Goal: Use online tool/utility

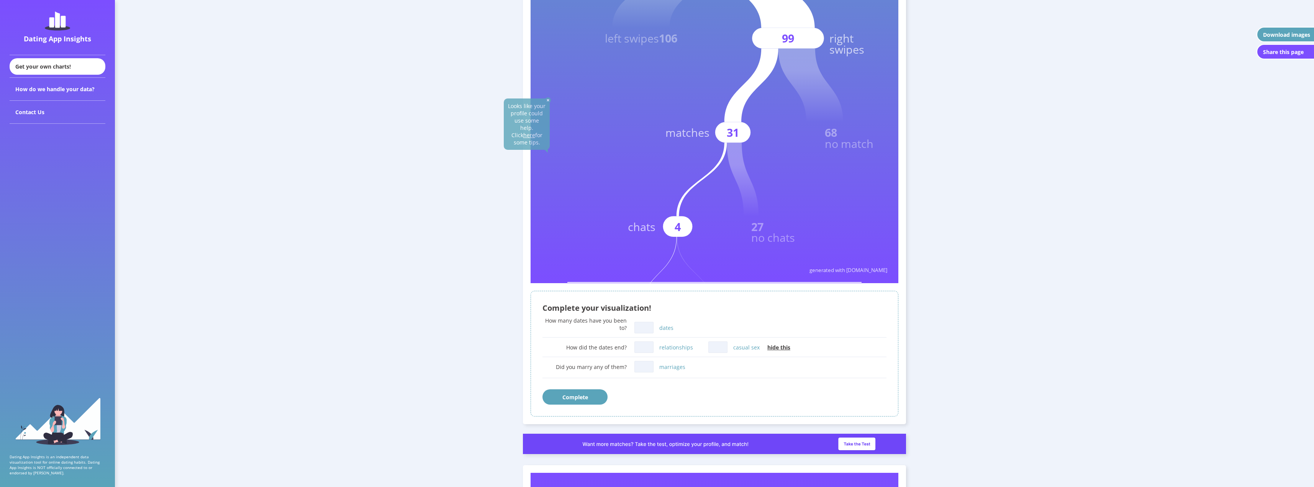
scroll to position [230, 0]
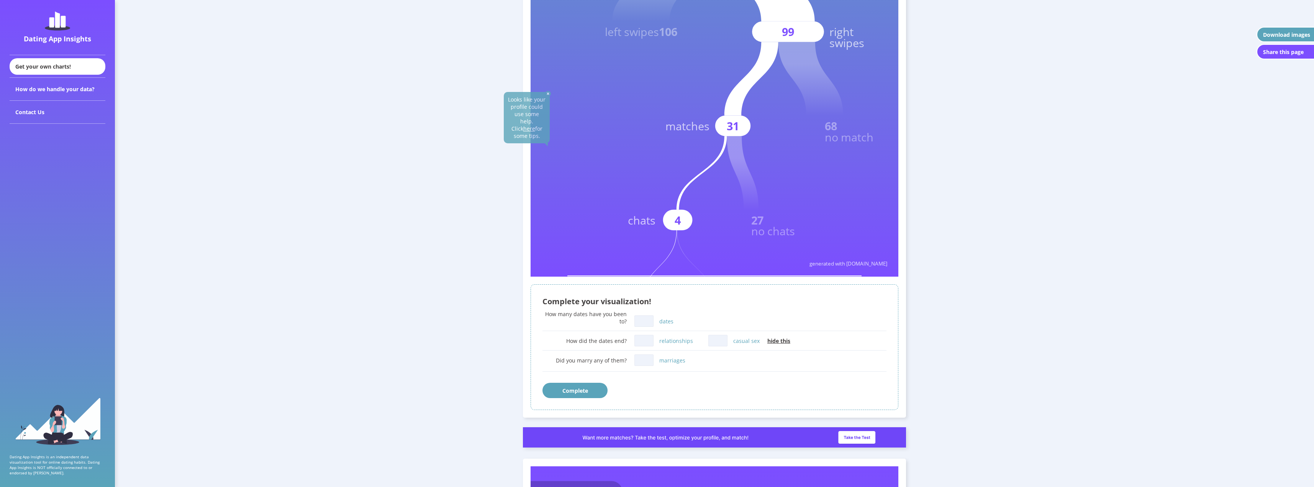
click at [647, 319] on input "dates" at bounding box center [643, 320] width 19 height 11
type input "1"
click at [718, 340] on input "casual sex" at bounding box center [717, 340] width 19 height 11
type input "1"
click at [719, 313] on div "How many dates have you been to? 1 dates" at bounding box center [714, 319] width 344 height 19
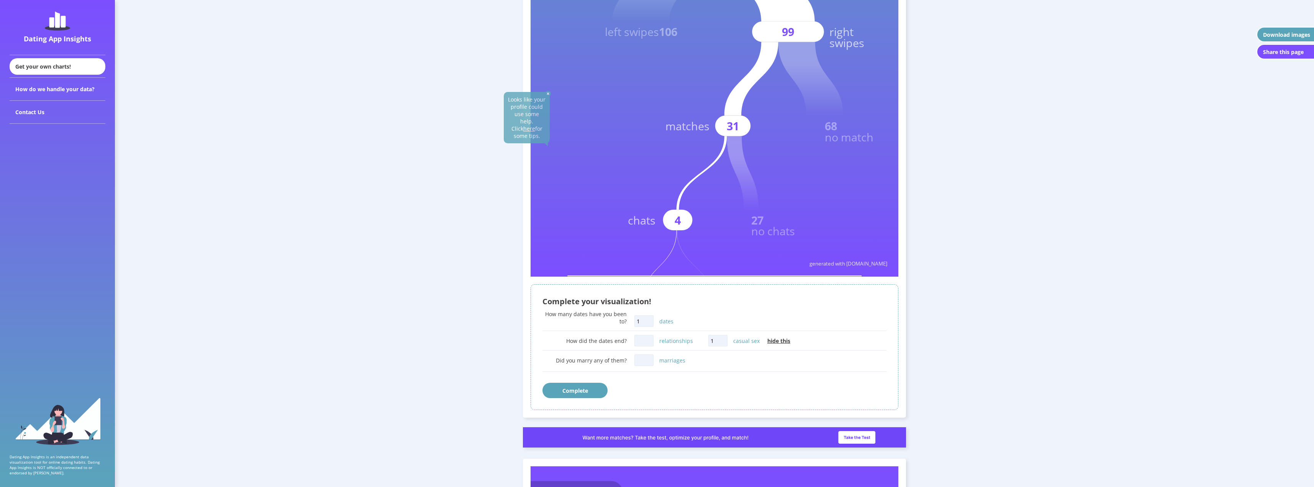
click at [593, 389] on button "Complete" at bounding box center [574, 390] width 65 height 15
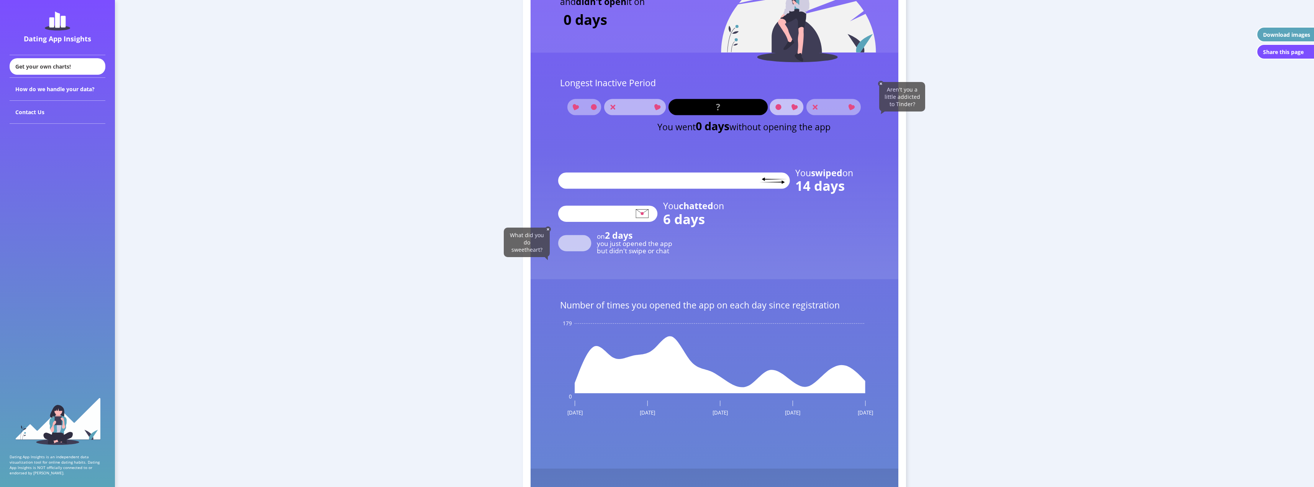
scroll to position [1052, 0]
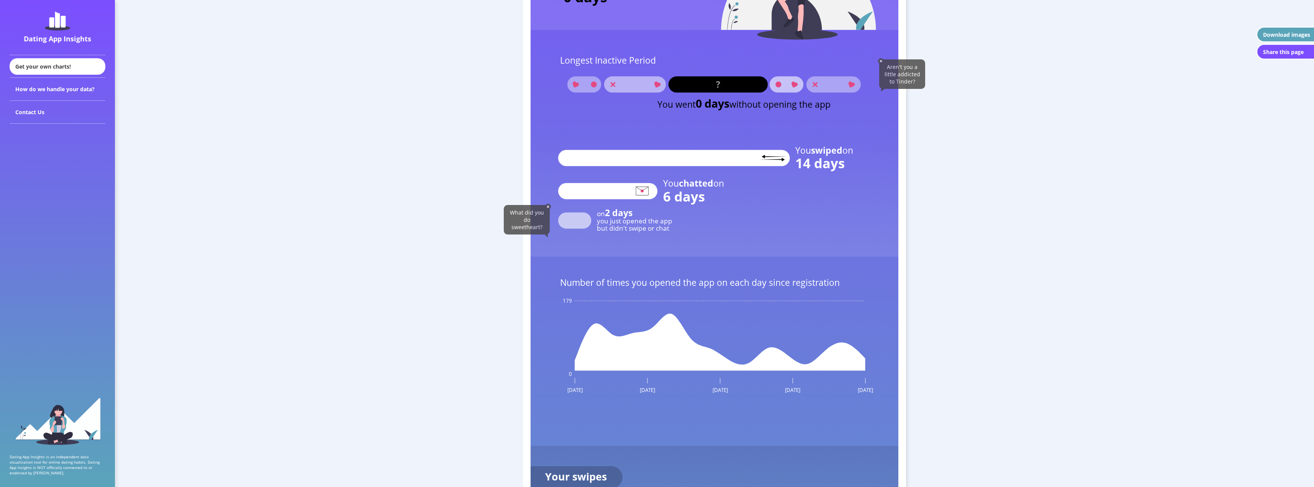
click at [581, 213] on rect at bounding box center [574, 220] width 33 height 16
click at [575, 223] on rect at bounding box center [574, 220] width 33 height 16
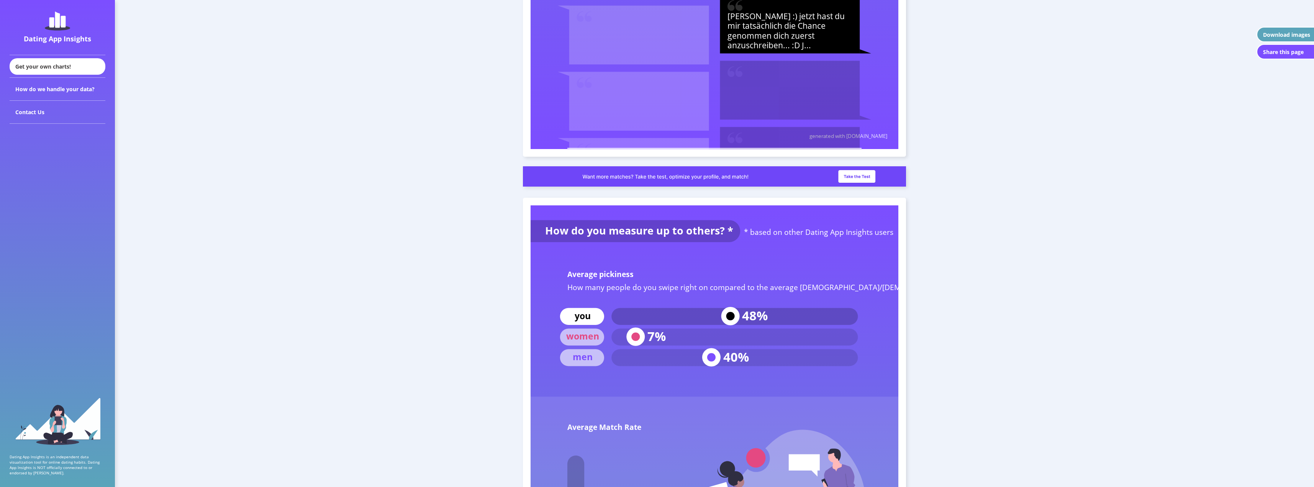
scroll to position [2921, 0]
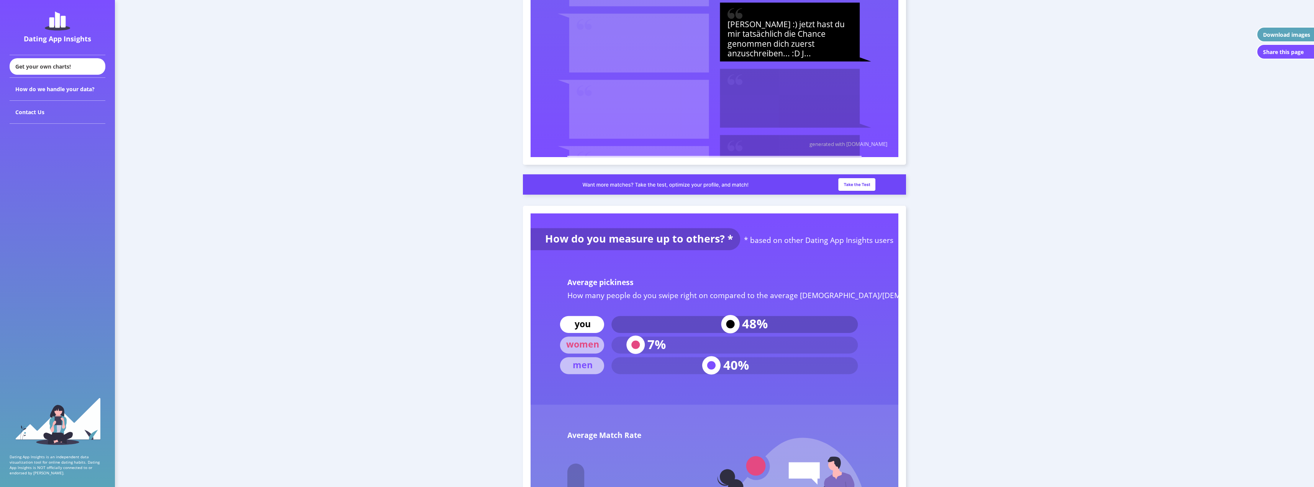
click at [637, 341] on g "7%" at bounding box center [645, 344] width 39 height 18
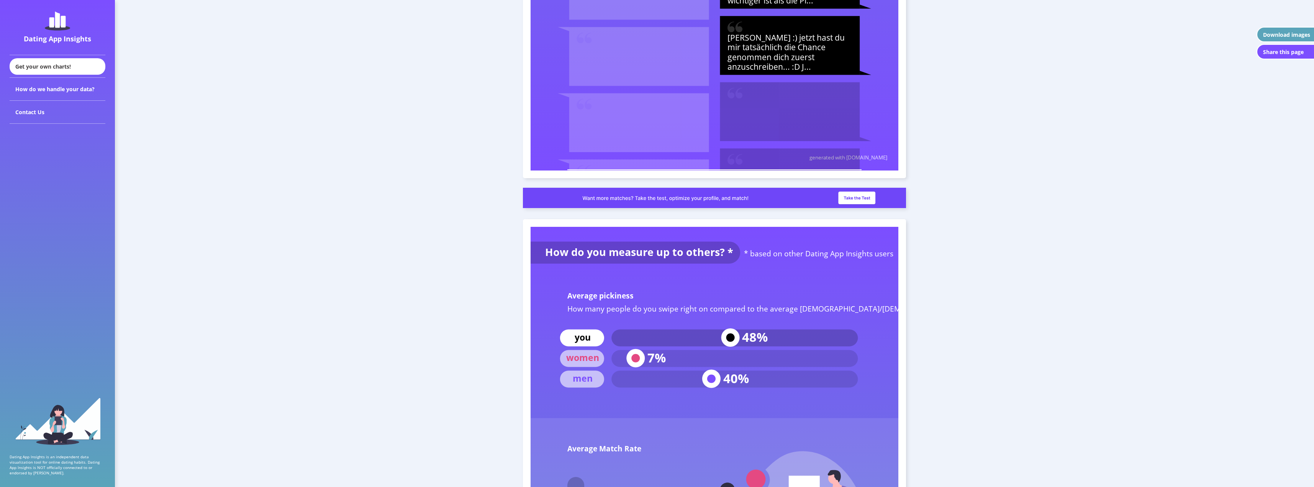
drag, startPoint x: 488, startPoint y: 344, endPoint x: 489, endPoint y: 337, distance: 7.7
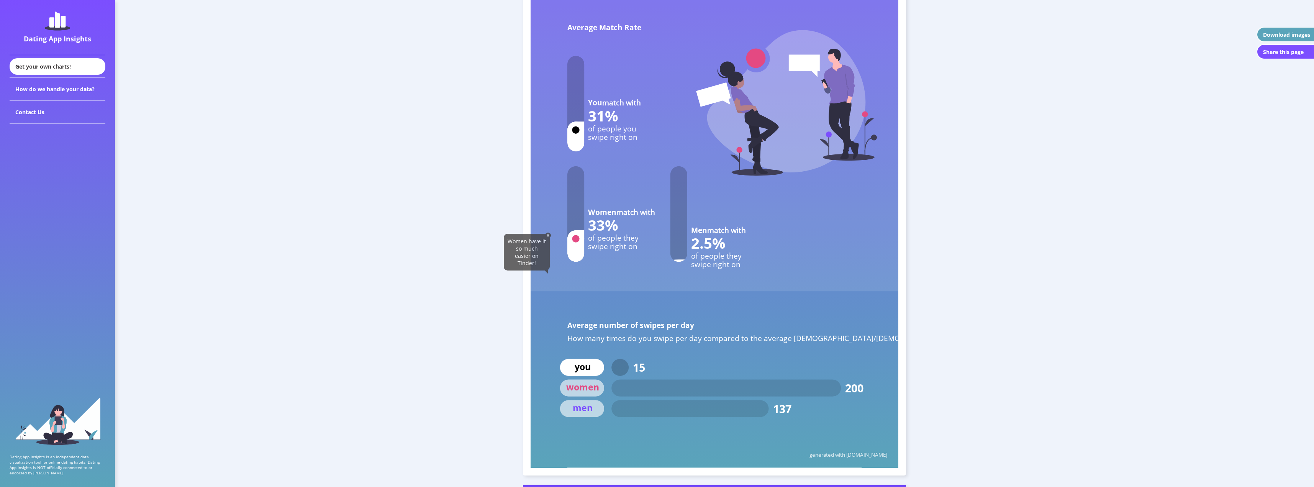
scroll to position [3291, 0]
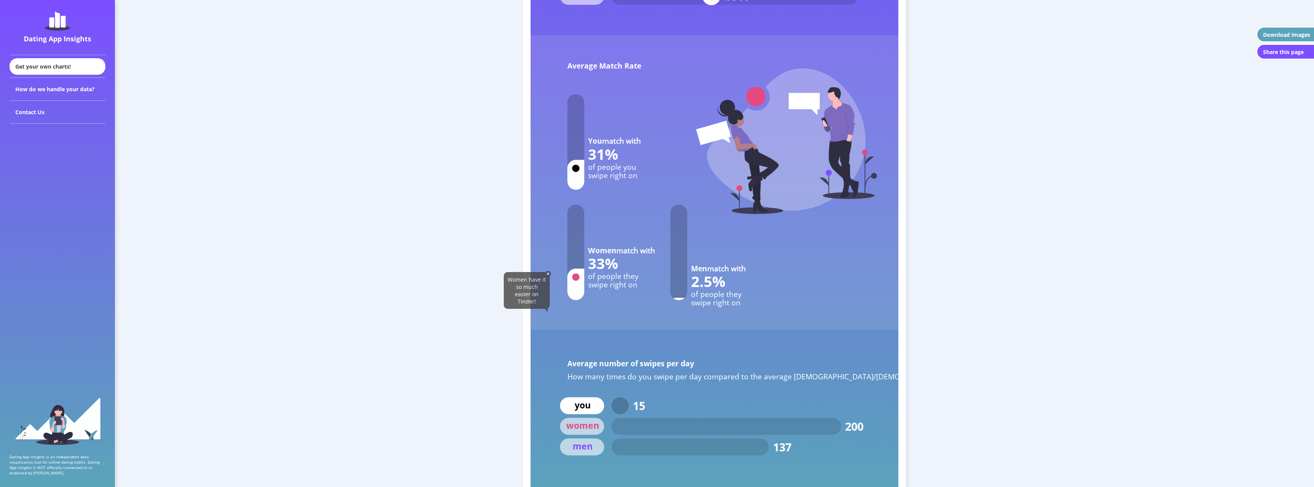
click at [575, 168] on circle at bounding box center [575, 168] width 7 height 7
drag, startPoint x: 573, startPoint y: 184, endPoint x: 574, endPoint y: 191, distance: 6.9
click at [573, 185] on rect at bounding box center [579, 175] width 25 height 30
click at [536, 293] on span "Women have it so much easier on Tinder!" at bounding box center [526, 290] width 38 height 29
click at [548, 275] on img at bounding box center [548, 274] width 6 height 6
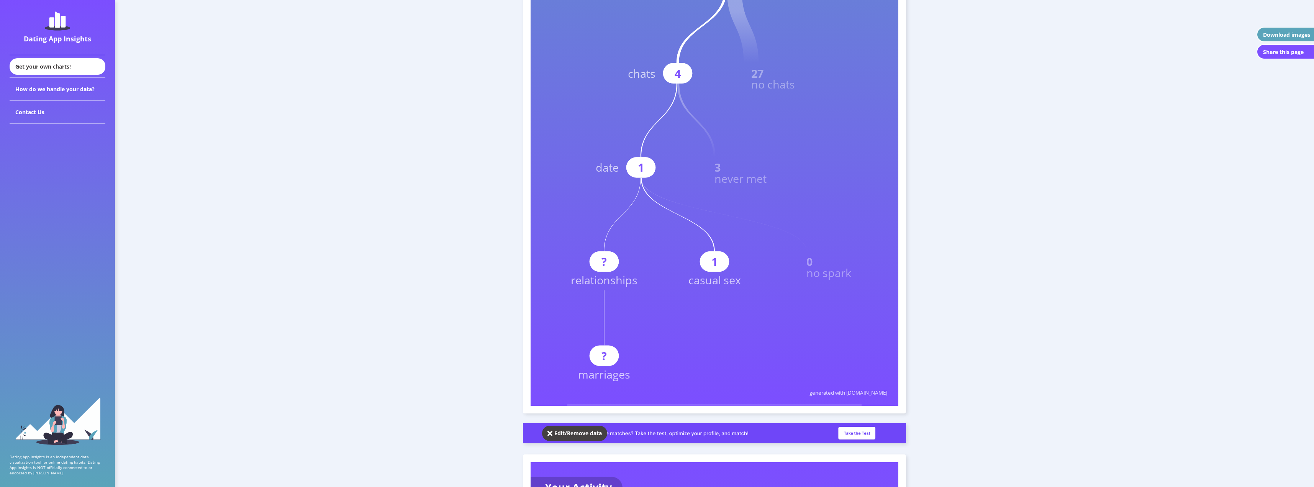
scroll to position [0, 0]
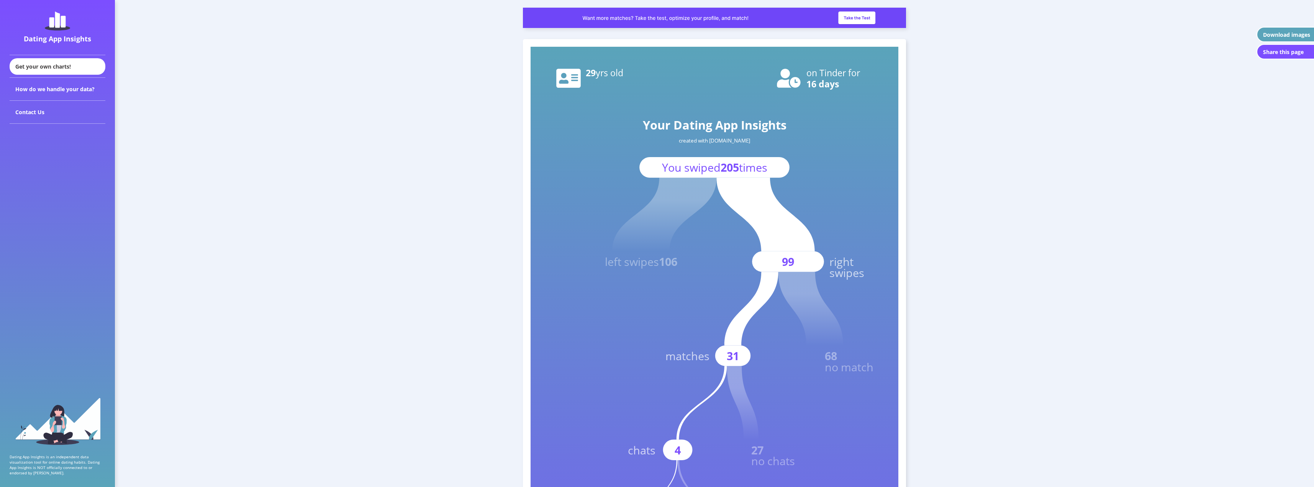
drag, startPoint x: 488, startPoint y: 313, endPoint x: 485, endPoint y: 184, distance: 129.1
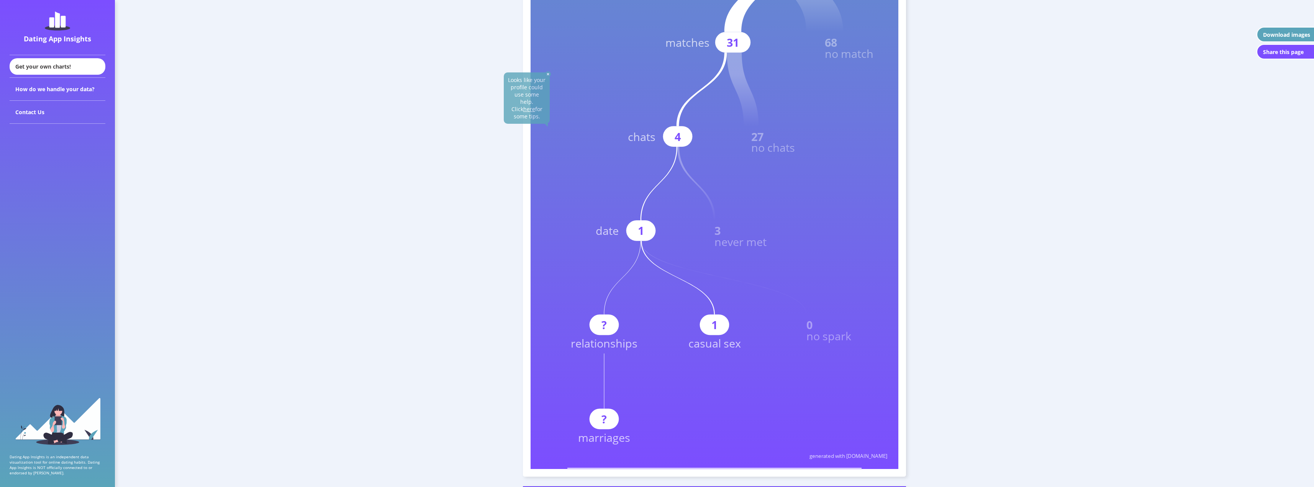
scroll to position [306, 0]
